Goal: Task Accomplishment & Management: Use online tool/utility

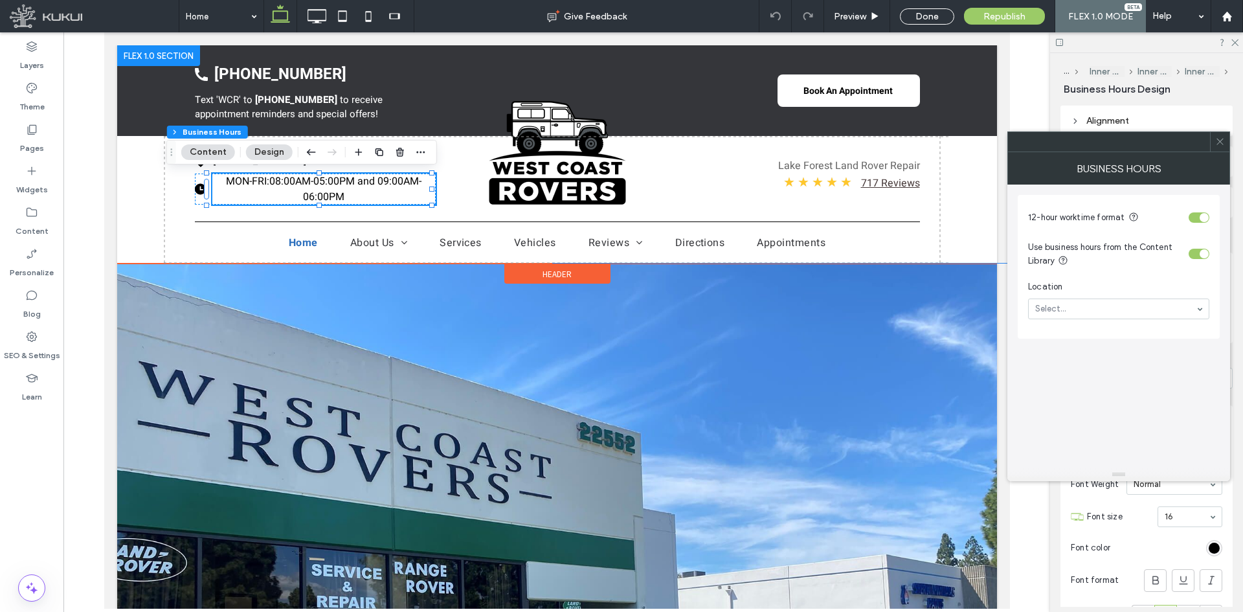
click at [380, 198] on div "MON-FRI: 08:00AM-05:00PM and 09:00AM-06:00PM" at bounding box center [324, 188] width 224 height 31
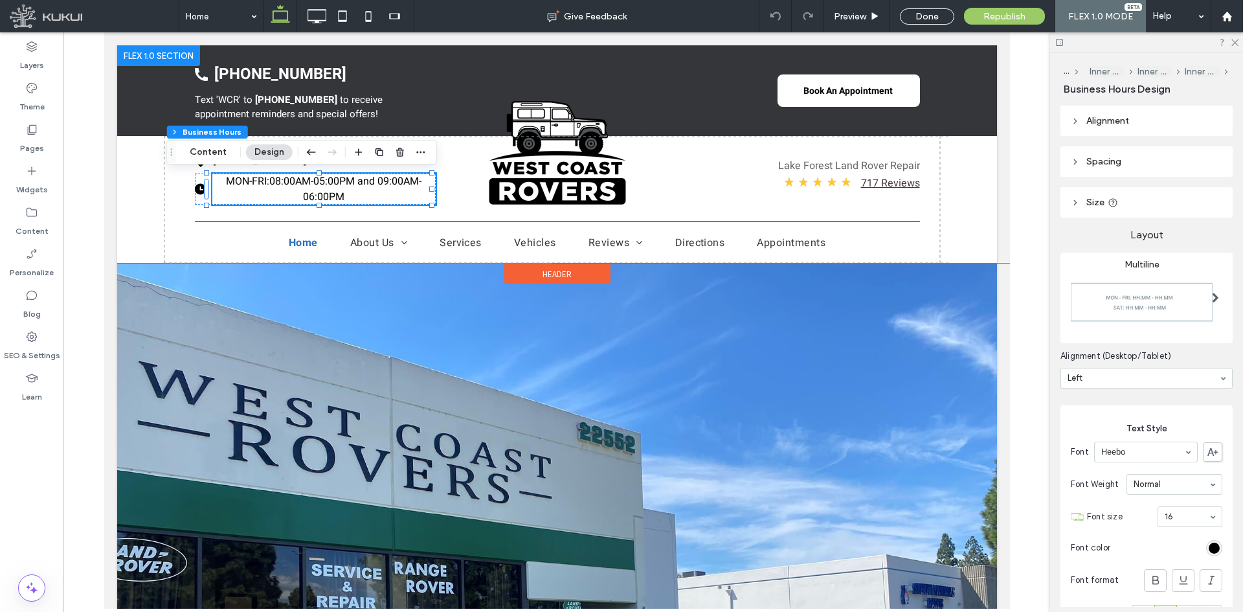
click at [364, 201] on div "MON-FRI: 08:00AM-05:00PM and 09:00AM-06:00PM" at bounding box center [324, 188] width 224 height 31
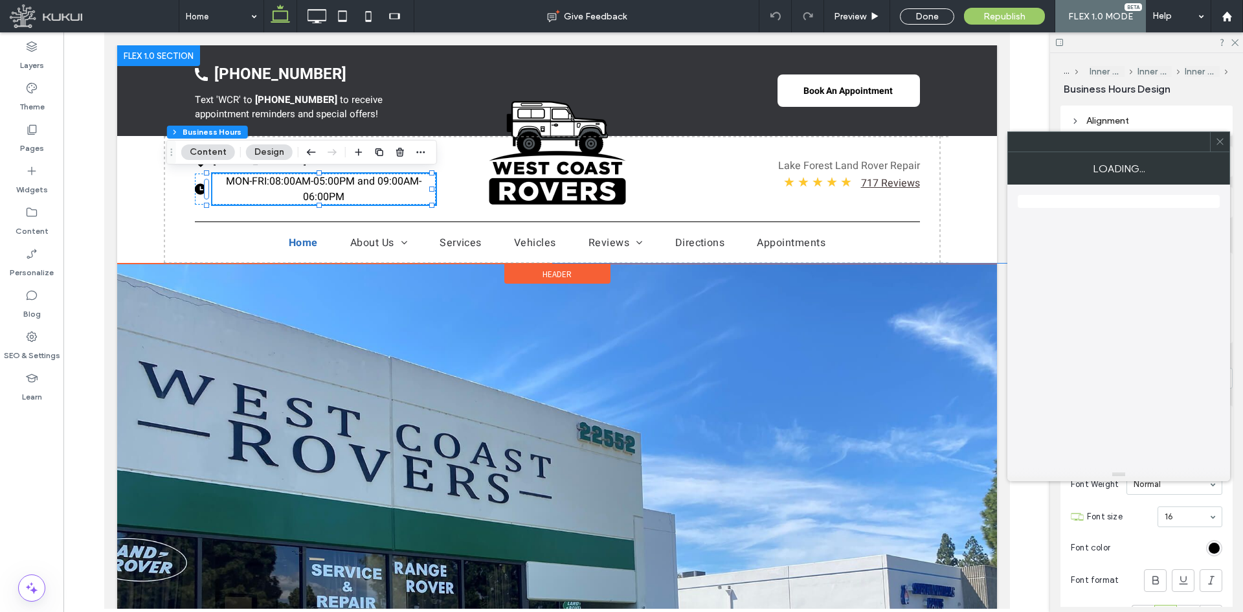
click at [364, 201] on div "MON-FRI: 08:00AM-05:00PM and 09:00AM-06:00PM" at bounding box center [324, 188] width 224 height 31
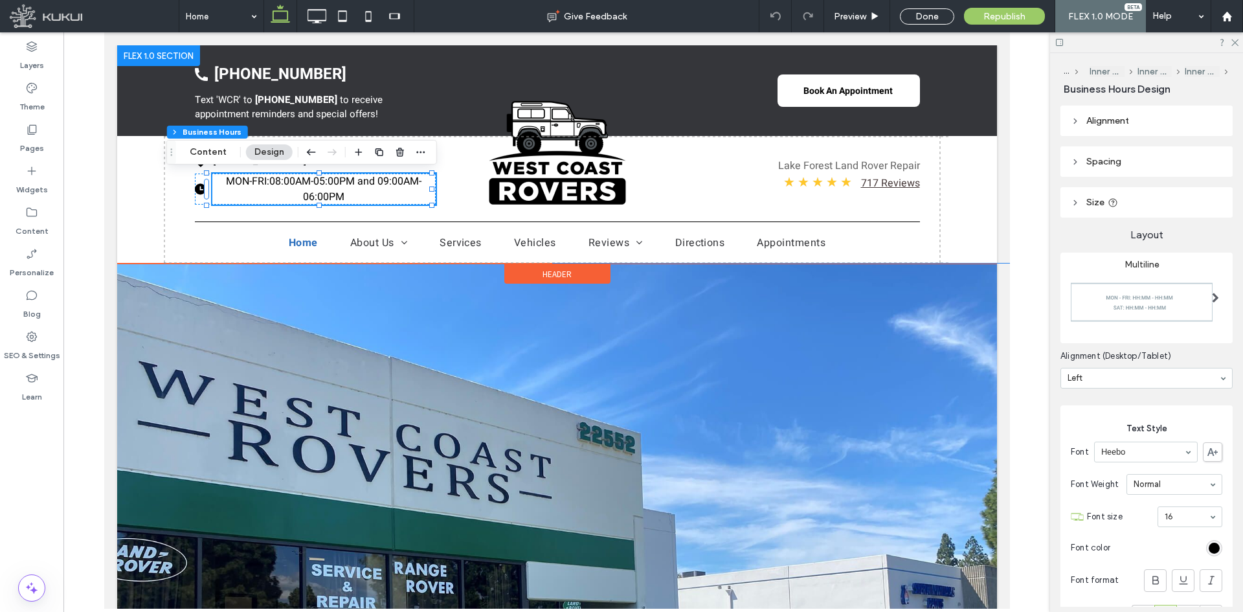
click at [348, 201] on div "MON-FRI: 08:00AM-05:00PM and 09:00AM-06:00PM" at bounding box center [324, 188] width 224 height 31
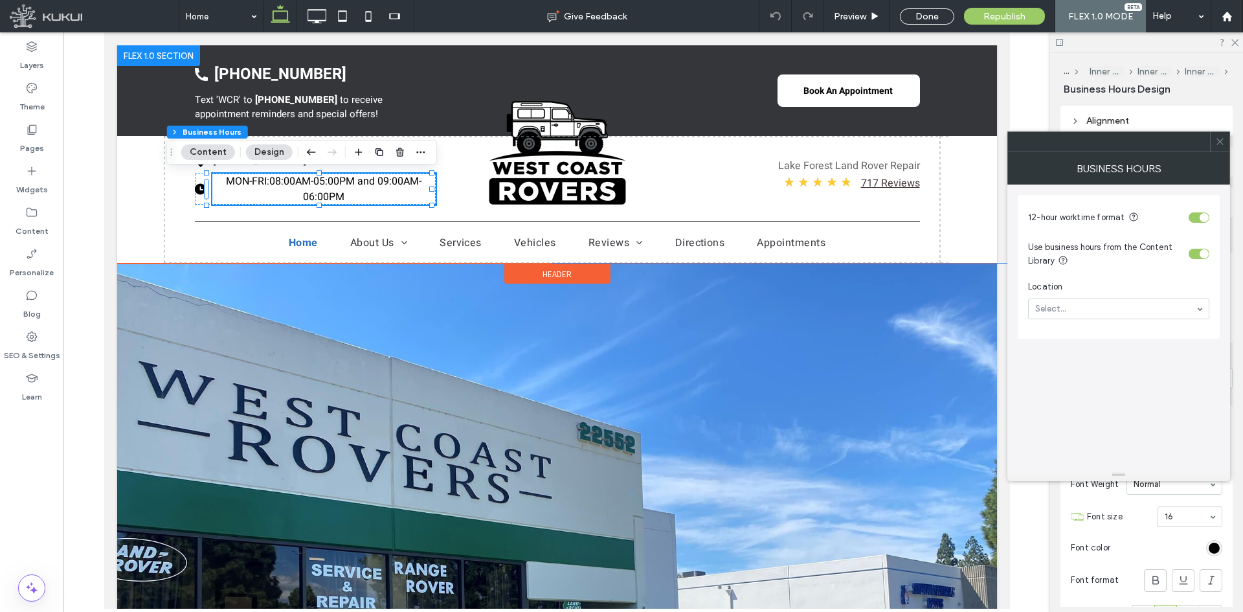
click at [348, 201] on div "MON-FRI: 08:00AM-05:00PM and 09:00AM-06:00PM" at bounding box center [324, 188] width 224 height 31
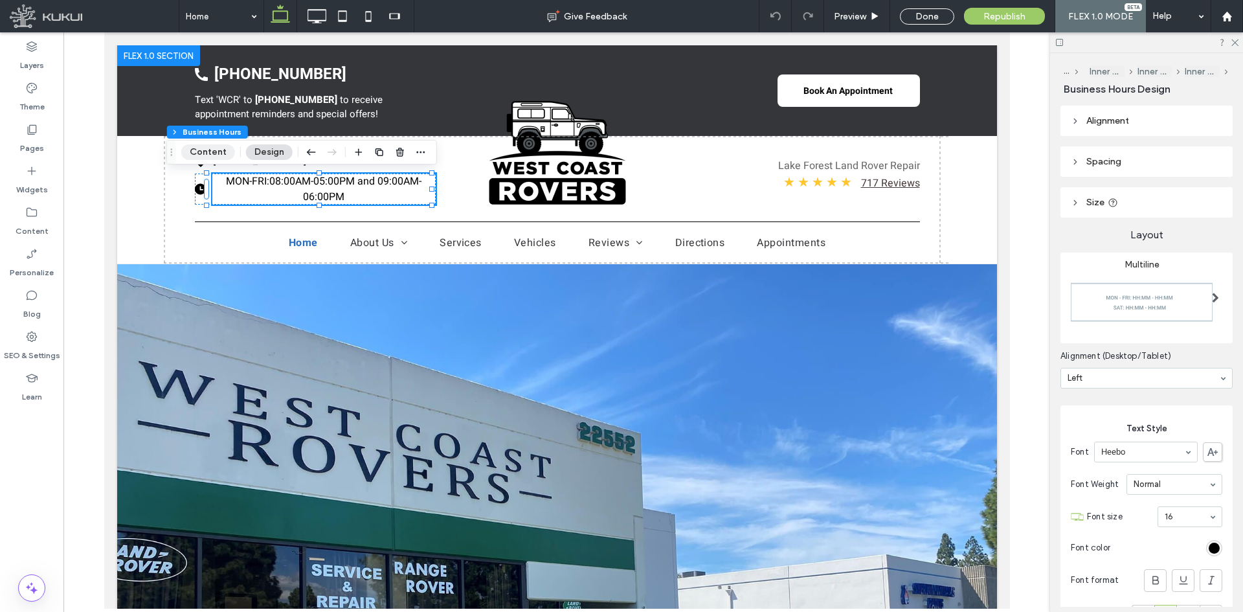
click at [219, 153] on button "Content" at bounding box center [208, 152] width 54 height 16
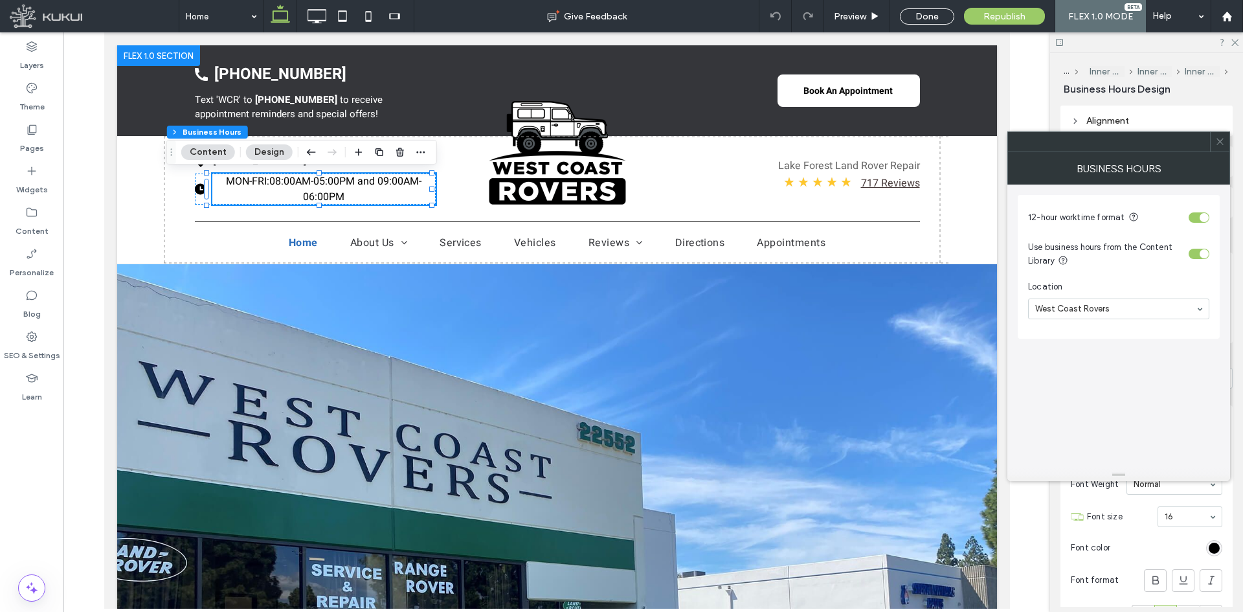
click at [1197, 254] on div "toggle" at bounding box center [1198, 254] width 21 height 10
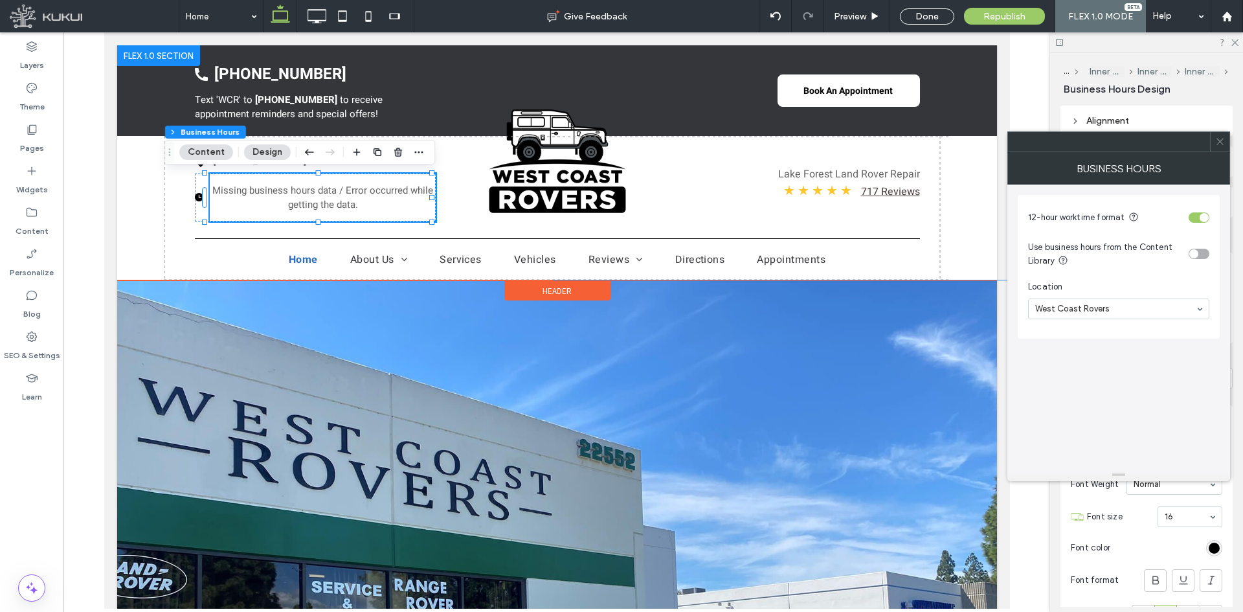
click at [345, 212] on div "Loading ... Missing business hours data / Error occurred while getting the data." at bounding box center [322, 202] width 226 height 38
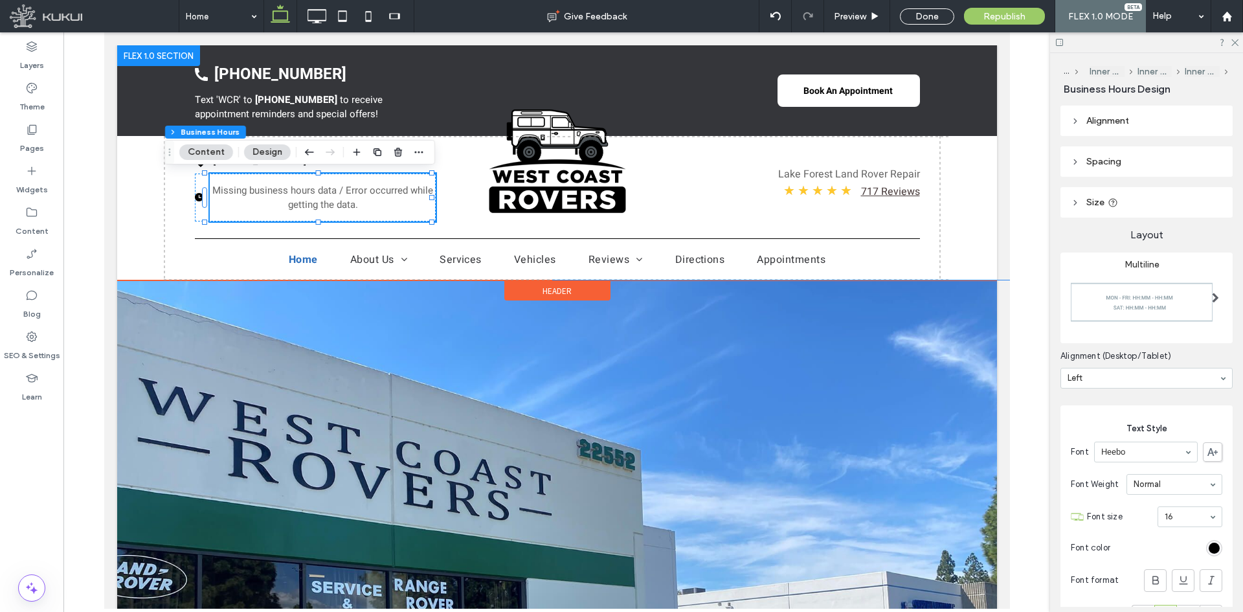
click at [345, 212] on div "Loading ... Missing business hours data / Error occurred while getting the data." at bounding box center [322, 202] width 226 height 38
click at [354, 209] on p "Missing business hours data / Error occurred while getting the data." at bounding box center [322, 197] width 226 height 28
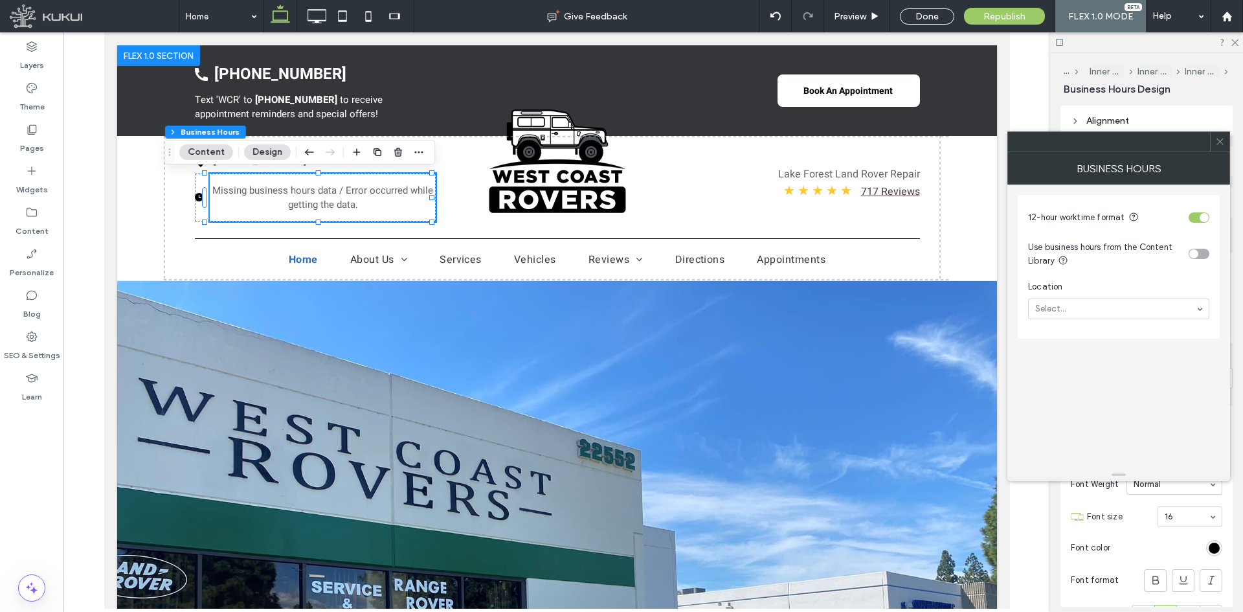
click at [1193, 248] on section "Use business hours from the Content Library" at bounding box center [1118, 254] width 181 height 40
click at [1193, 255] on div "toggle" at bounding box center [1193, 253] width 9 height 9
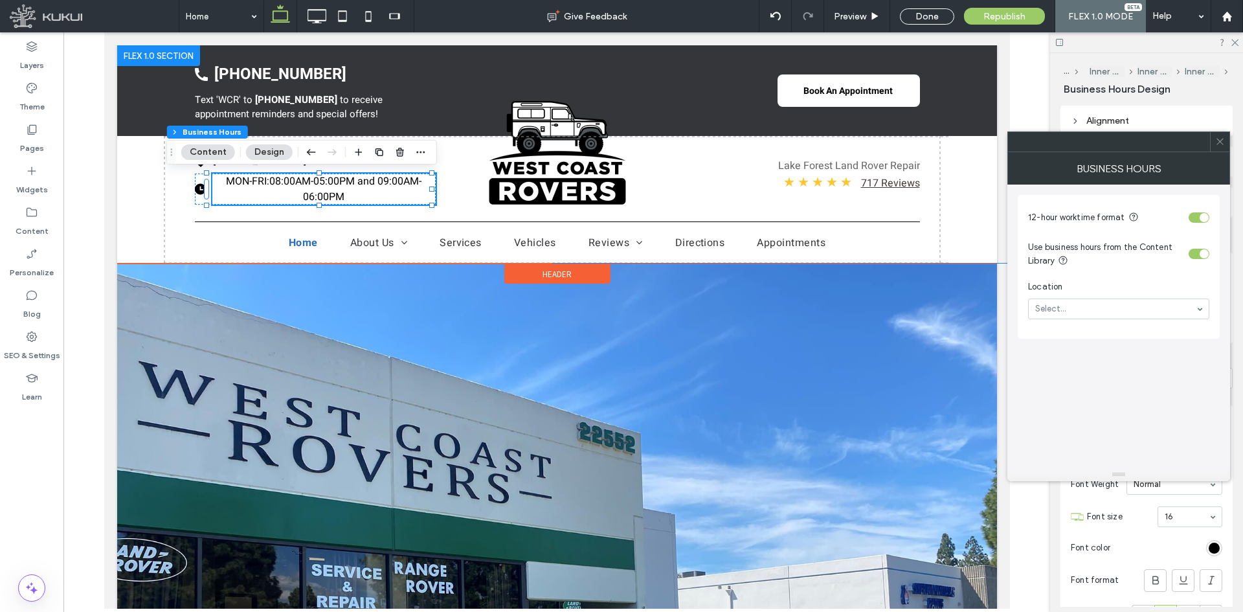
click at [333, 199] on span "08:00AM-05:00PM and 09:00AM-06:00PM" at bounding box center [345, 188] width 152 height 31
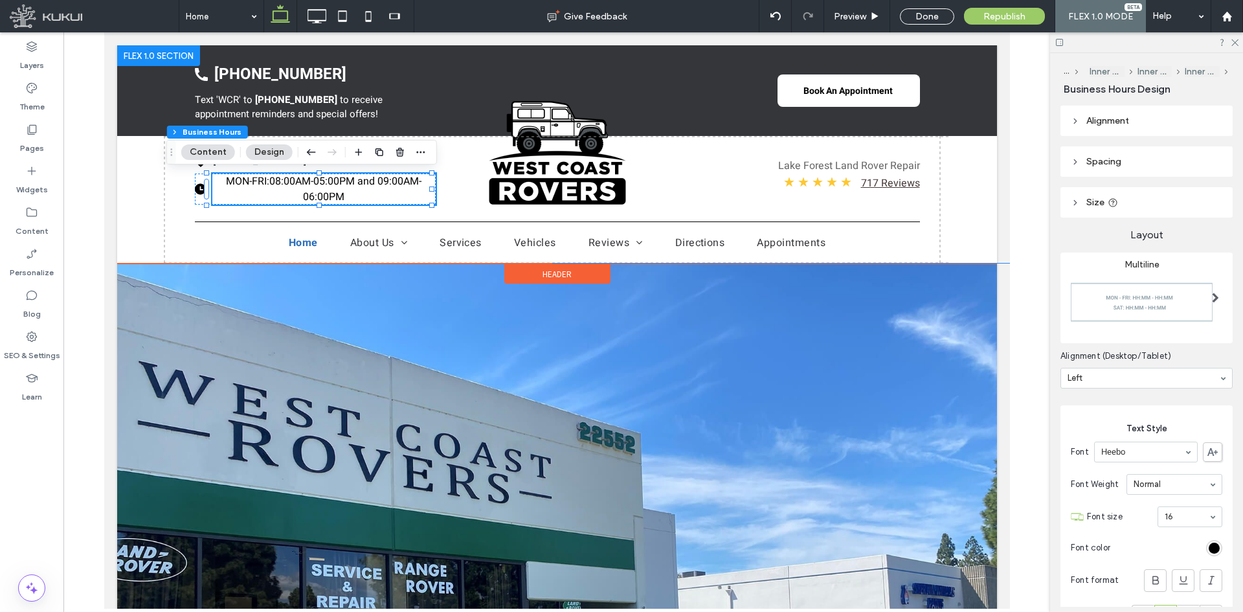
click at [333, 199] on span "08:00AM-05:00PM and 09:00AM-06:00PM" at bounding box center [345, 188] width 152 height 31
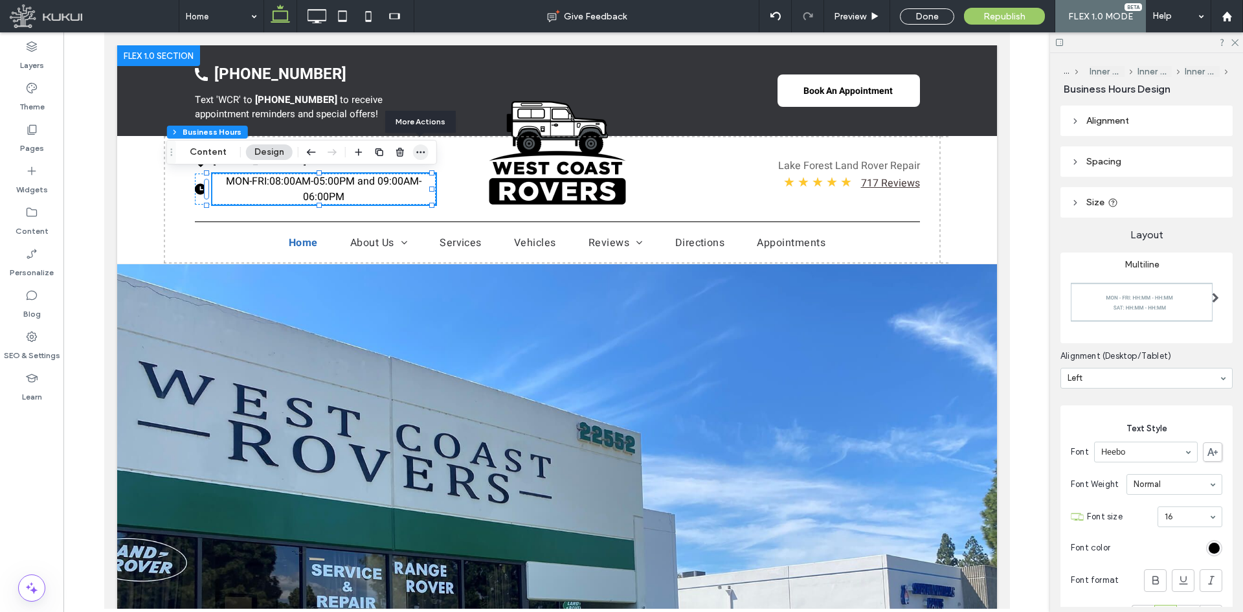
click at [415, 151] on icon "button" at bounding box center [420, 152] width 10 height 10
click at [1091, 263] on div "Multiline" at bounding box center [1141, 298] width 142 height 78
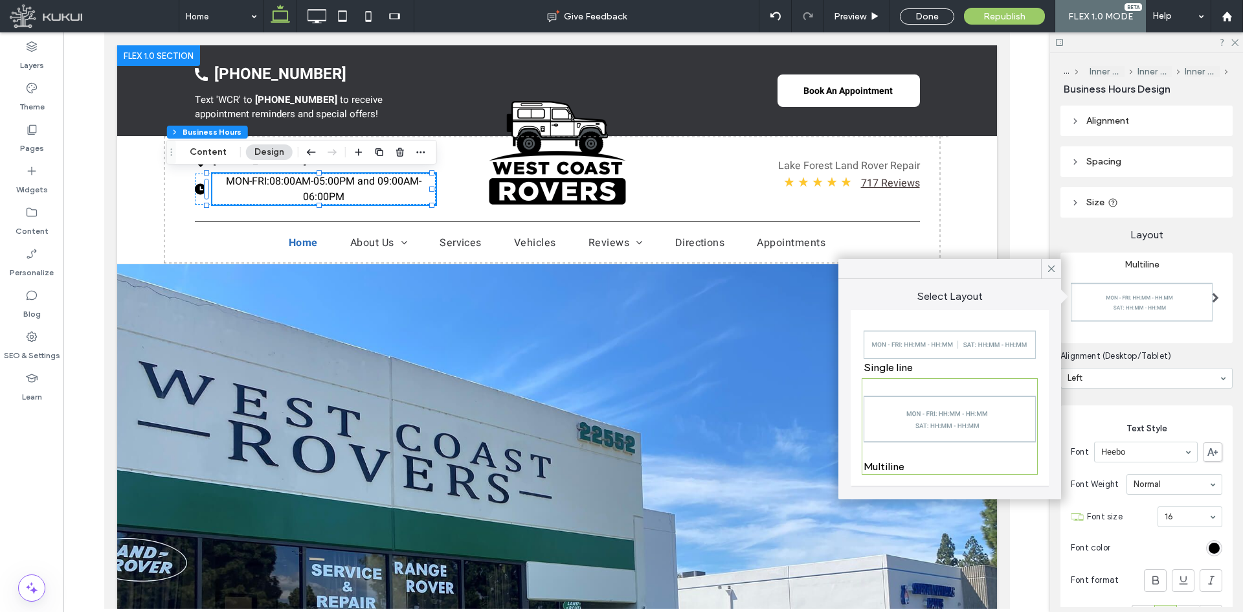
click at [1098, 239] on span "Layout" at bounding box center [1146, 235] width 172 height 14
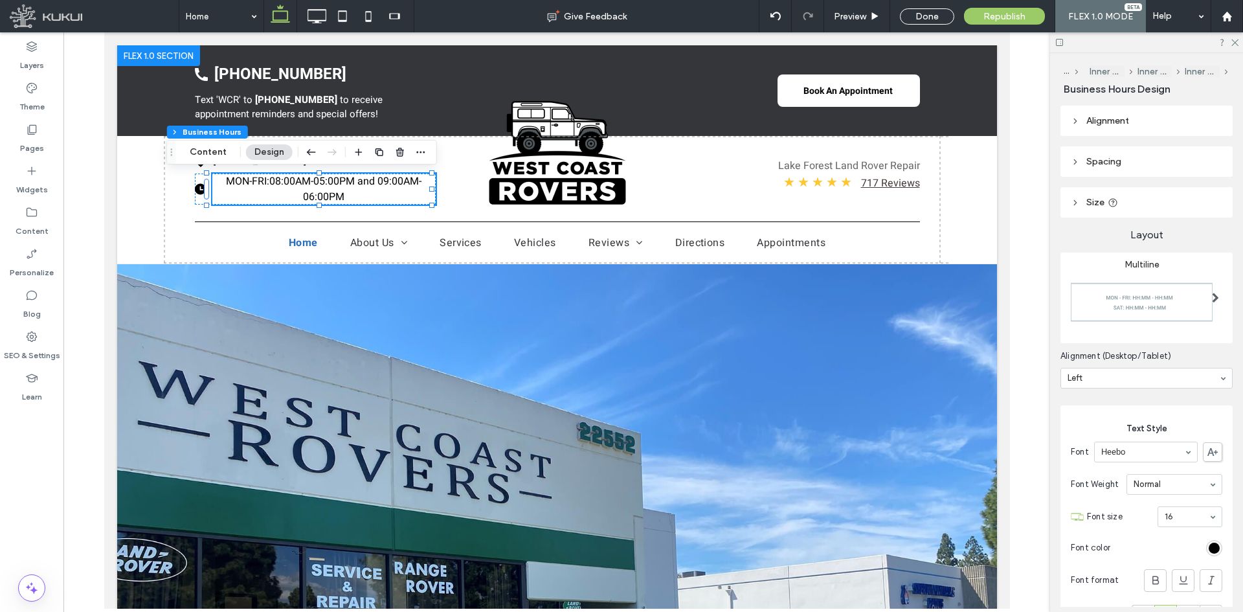
scroll to position [194, 0]
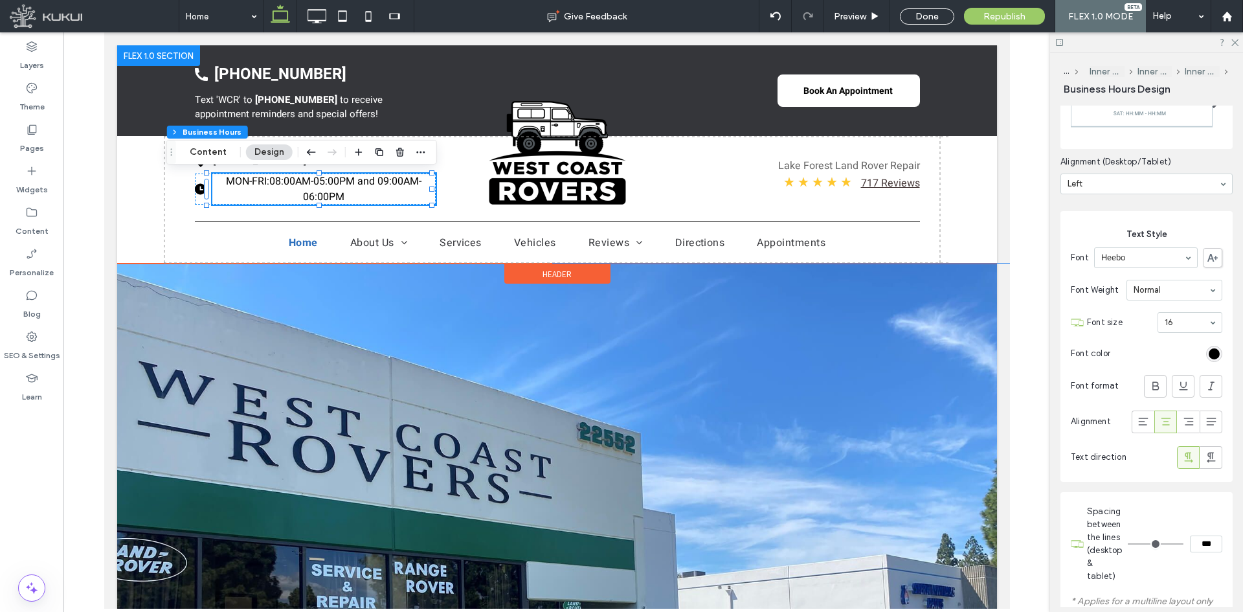
click at [406, 195] on div "MON-FRI: 08:00AM-05:00PM and 09:00AM-06:00PM" at bounding box center [324, 188] width 224 height 31
click at [412, 218] on div "[STREET_ADDRESS] Loading ... Missing business hours data / Error occurred while…" at bounding box center [314, 178] width 241 height 85
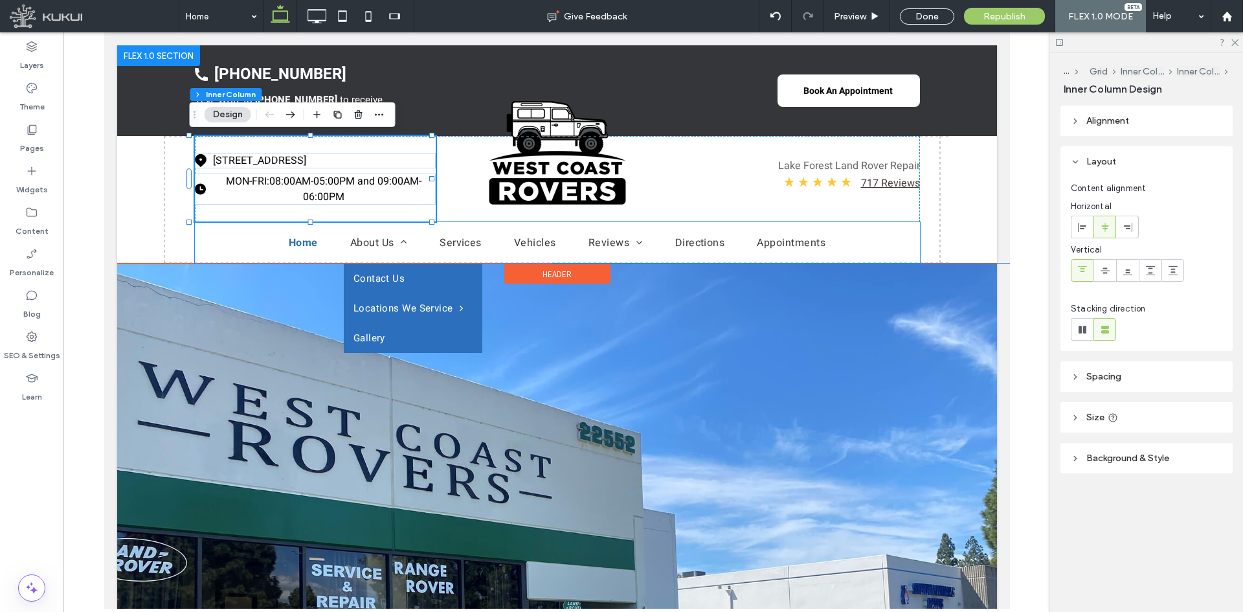
click at [412, 234] on li "About Us Contact Us Locations We Service [GEOGRAPHIC_DATA] [GEOGRAPHIC_DATA] [G…" at bounding box center [377, 242] width 89 height 41
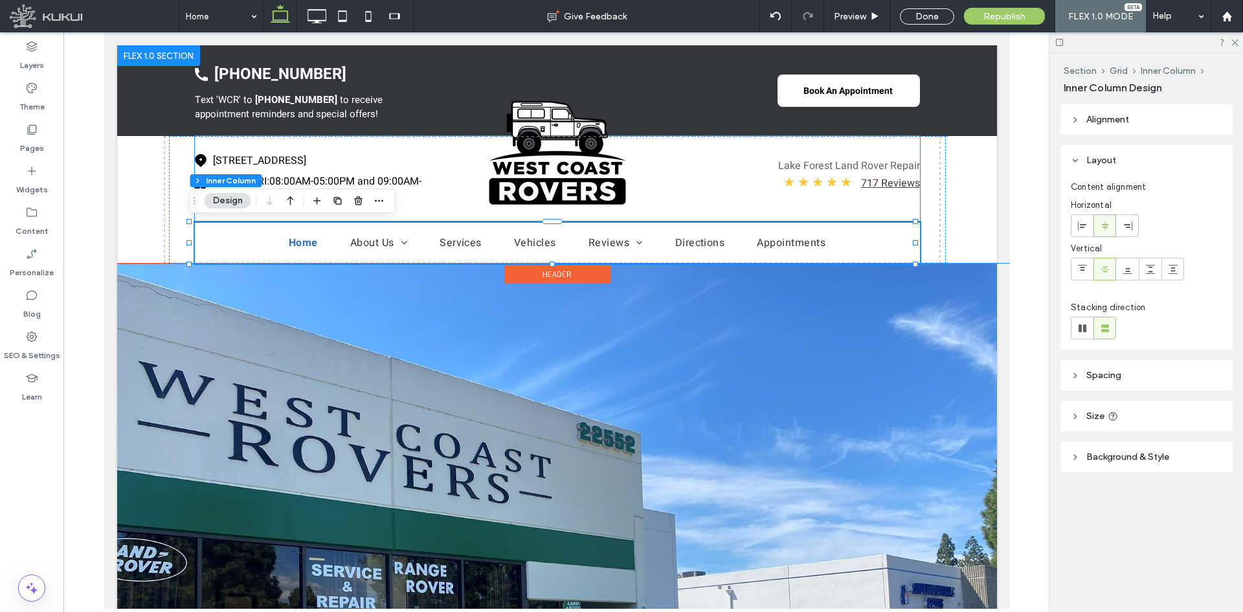
click at [419, 206] on div "[STREET_ADDRESS] Loading ... Missing business hours data / Error occurred while…" at bounding box center [314, 178] width 241 height 85
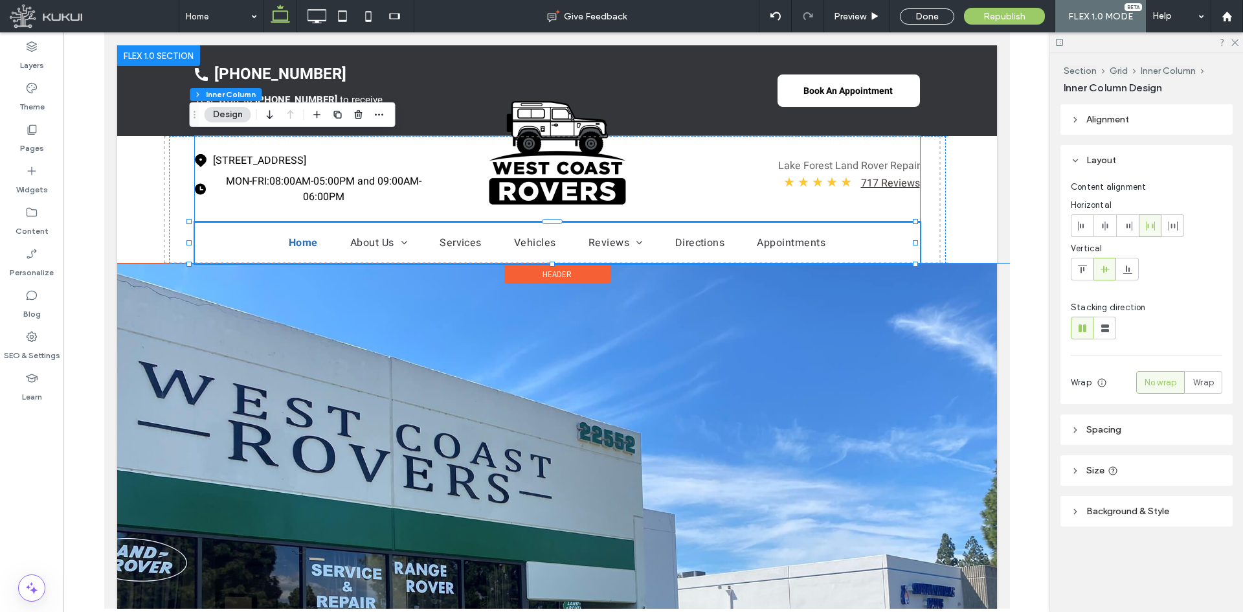
type input "**"
